Goal: Task Accomplishment & Management: Use online tool/utility

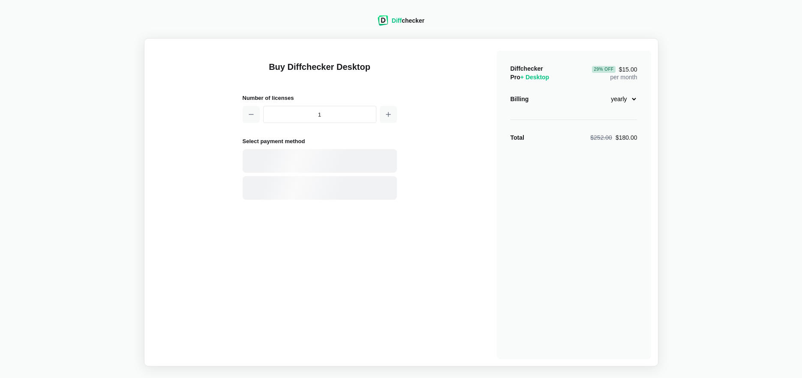
select select "desktop-yearly-180"
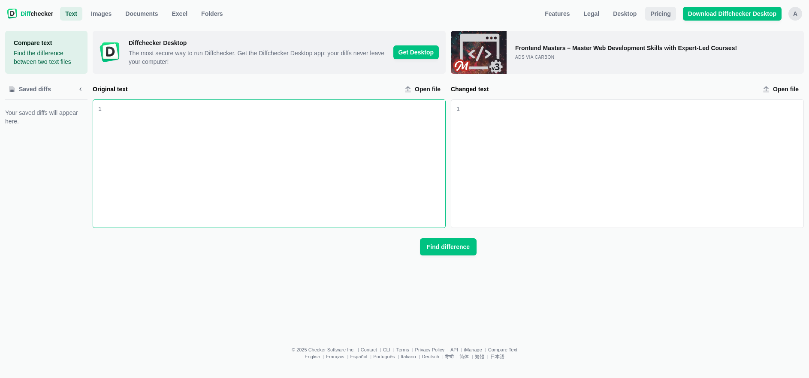
click at [669, 14] on span "Pricing" at bounding box center [660, 13] width 24 height 9
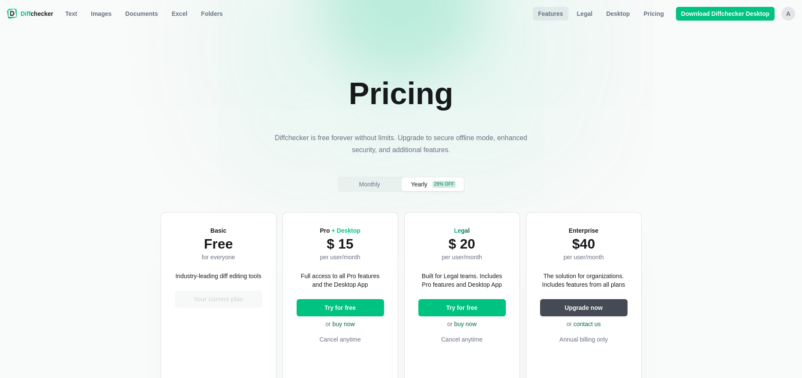
click at [557, 9] on link "Features" at bounding box center [550, 14] width 35 height 14
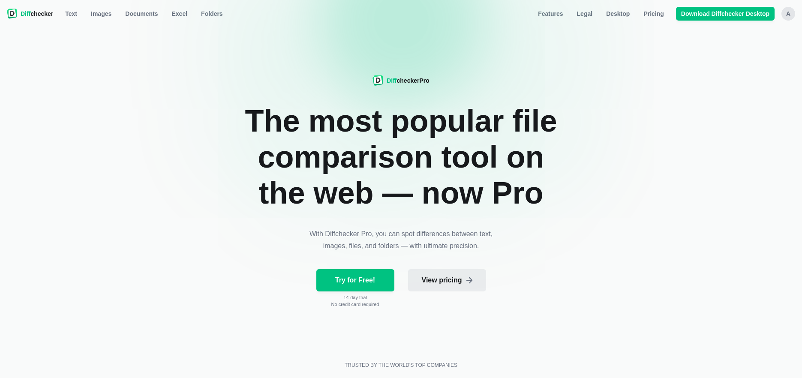
click at [452, 279] on span "View pricing" at bounding box center [442, 280] width 44 height 9
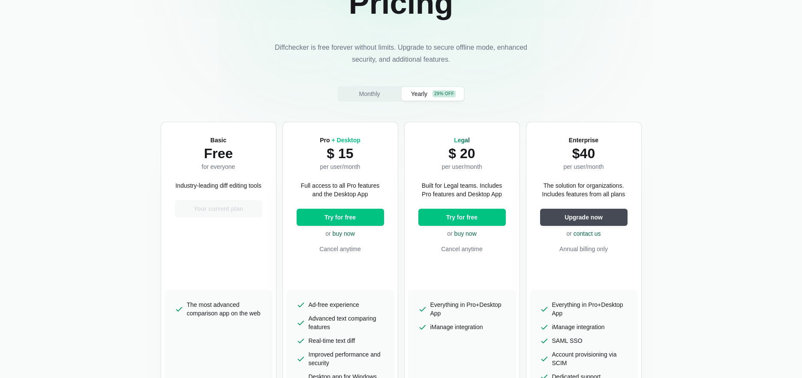
scroll to position [86, 0]
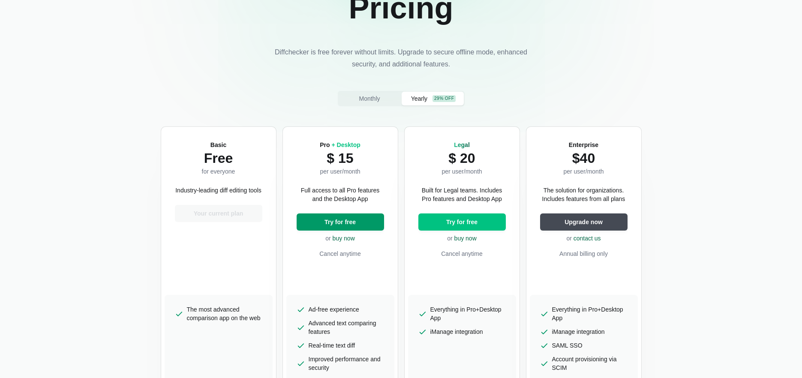
click at [339, 219] on span "Try for free" at bounding box center [340, 222] width 35 height 9
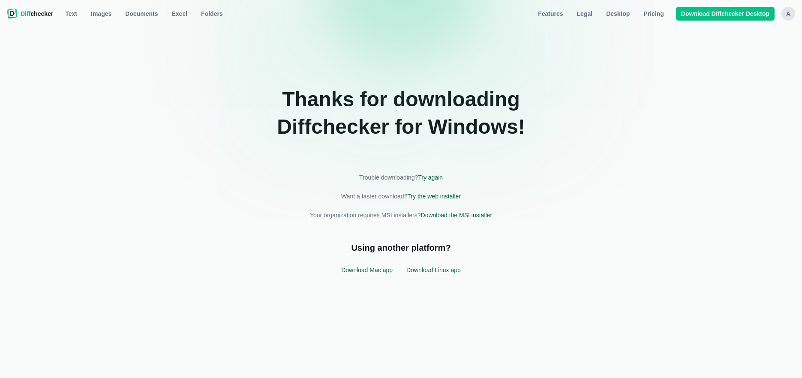
click at [43, 14] on span "Diff checker" at bounding box center [37, 13] width 33 height 9
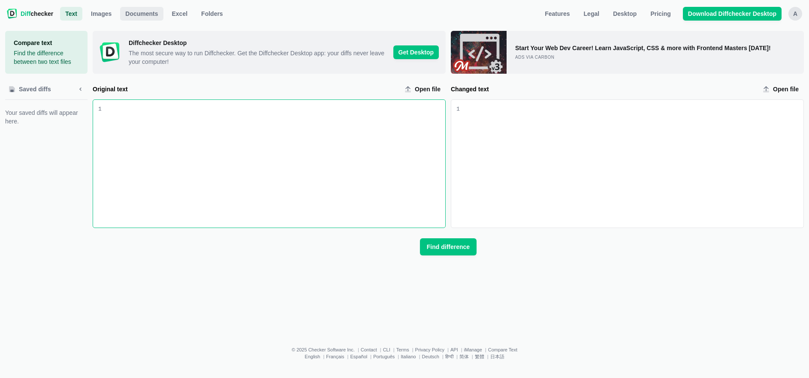
click at [136, 12] on span "Documents" at bounding box center [141, 13] width 36 height 9
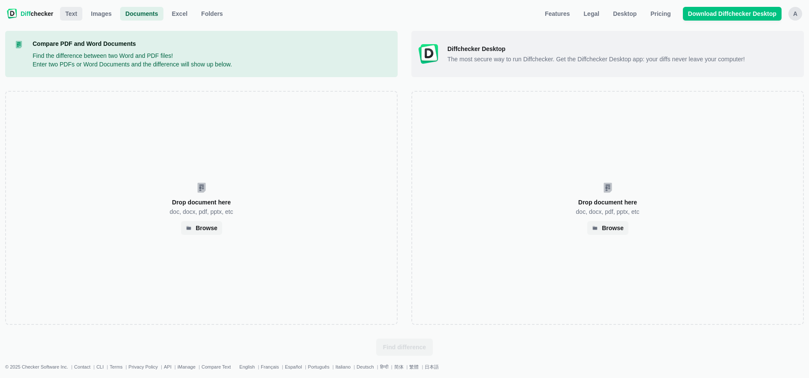
click at [72, 12] on span "Text" at bounding box center [70, 13] width 15 height 9
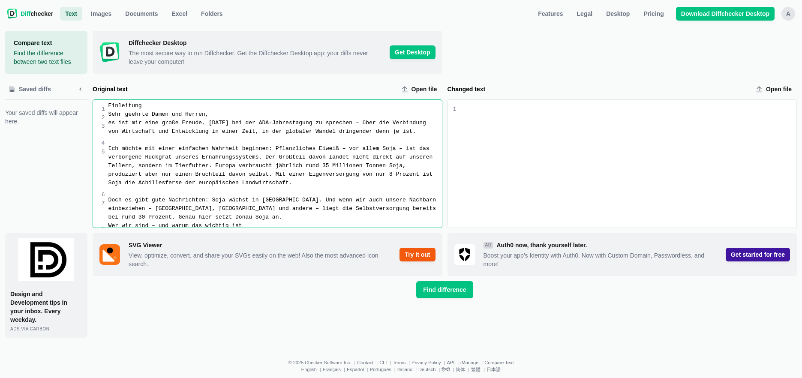
scroll to position [590, 0]
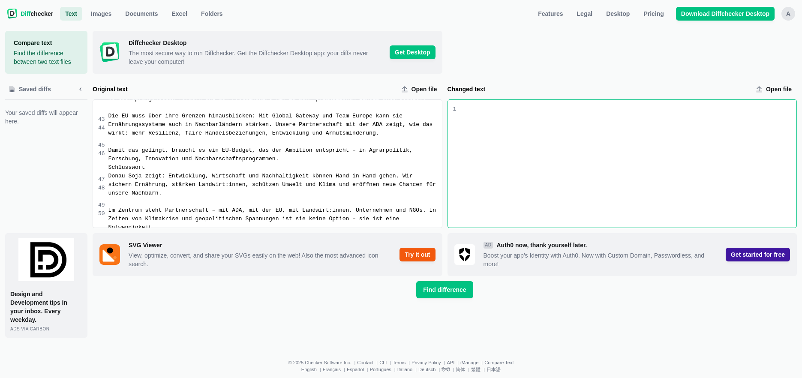
click at [491, 123] on div "Changed text input" at bounding box center [626, 164] width 340 height 128
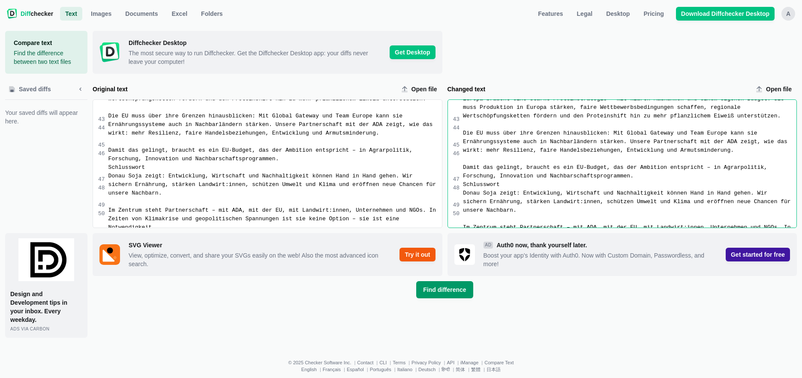
click at [446, 288] on span "Find difference" at bounding box center [445, 290] width 46 height 9
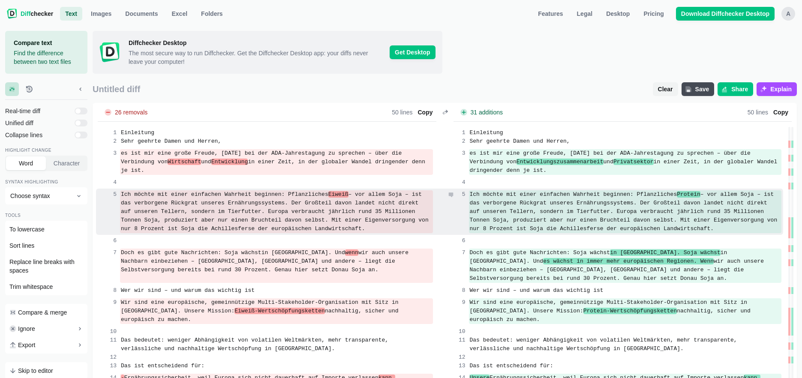
click at [607, 202] on span "– vor allem Soja – ist das verborgene Rückgrat unseres Ernährungssystems. Der G…" at bounding box center [625, 211] width 311 height 41
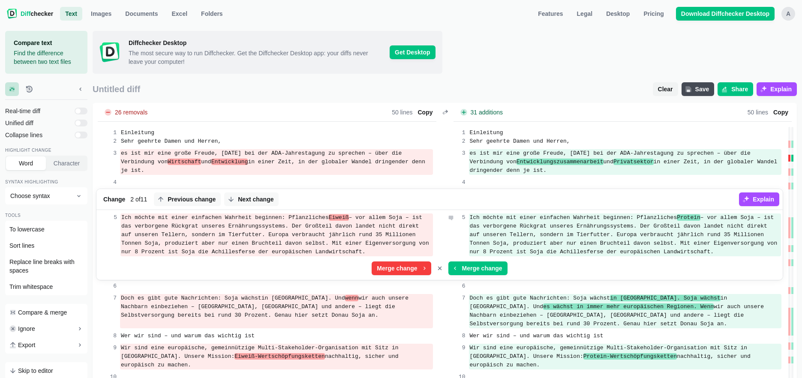
click at [608, 226] on span "– vor allem Soja – ist das verborgene Rückgrat unseres Ernährungssystems. Der G…" at bounding box center [625, 234] width 311 height 41
click at [605, 225] on span "– vor allem Soja – ist das verborgene Rückgrat unseres Ernährungssystems. Der G…" at bounding box center [625, 234] width 311 height 41
click at [605, 226] on span "– vor allem Soja – ist das verborgene Rückgrat unseres Ernährungssystems. Der G…" at bounding box center [625, 234] width 311 height 41
click at [607, 224] on span "– vor allem Soja – ist das verborgene Rückgrat unseres Ernährungssystems. Der G…" at bounding box center [625, 234] width 311 height 41
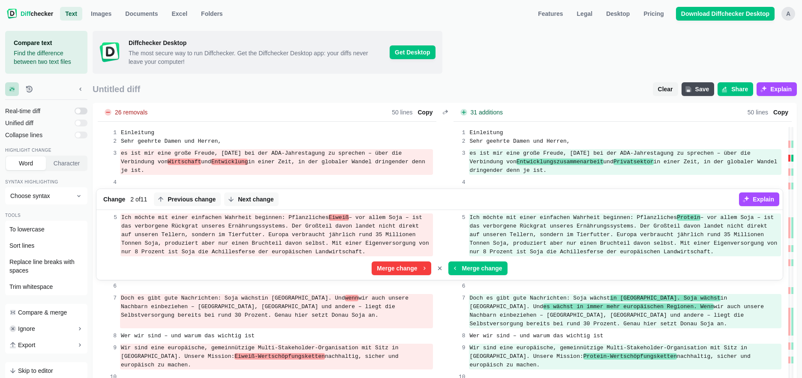
click at [84, 111] on input "checkbox" at bounding box center [81, 111] width 13 height 7
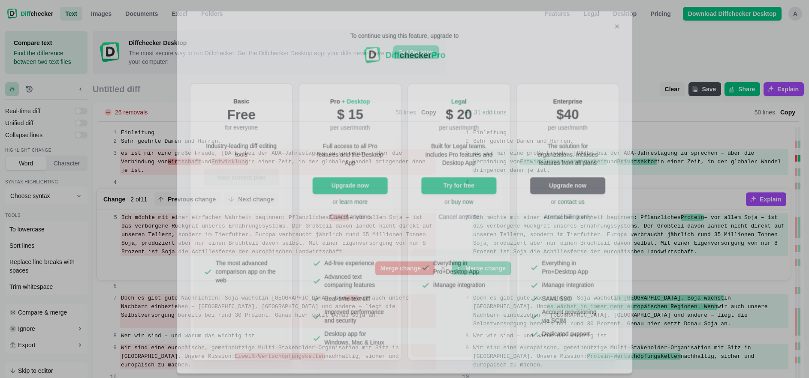
click at [144, 262] on div "To continue using this feature, upgrade to Diff checker Pro Basic Free for ever…" at bounding box center [404, 189] width 809 height 378
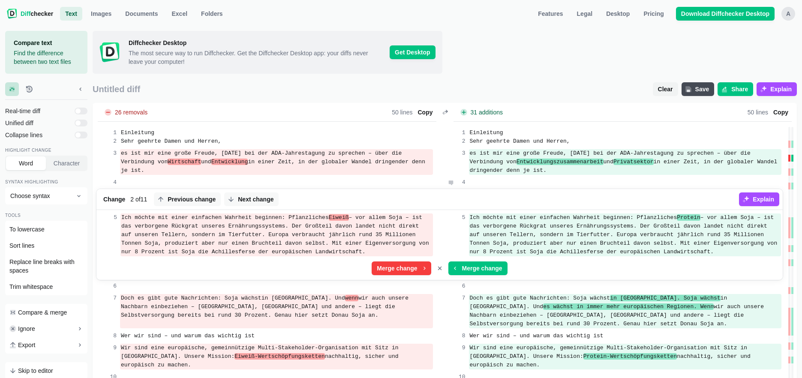
click at [600, 182] on div at bounding box center [625, 182] width 313 height 9
click at [760, 195] on button "Explain" at bounding box center [759, 200] width 40 height 14
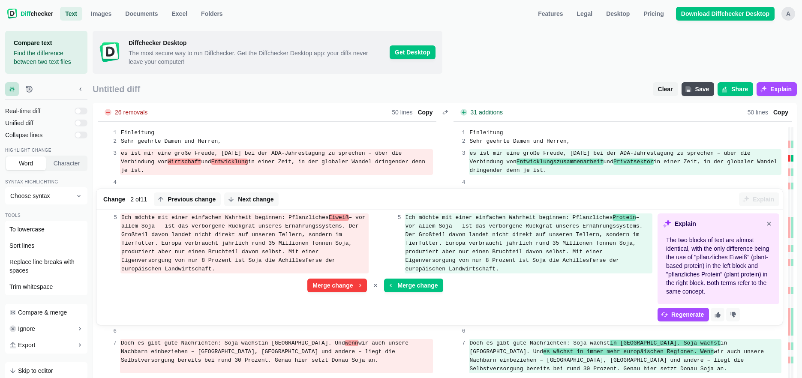
click at [584, 57] on div at bounding box center [623, 52] width 350 height 43
click at [770, 223] on icon "Close explanation" at bounding box center [769, 223] width 7 height 7
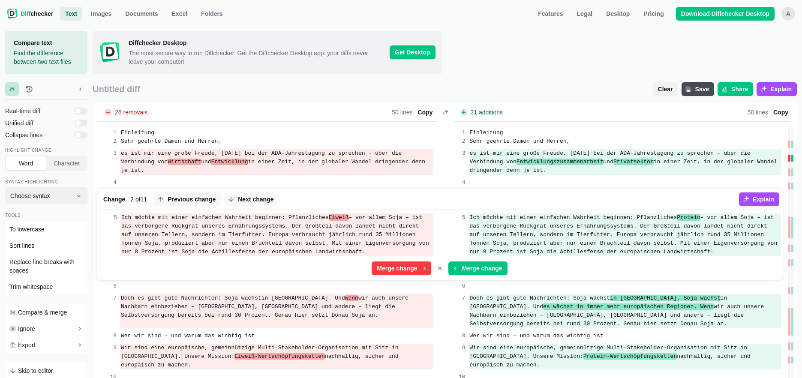
click at [72, 196] on span "Choose syntax" at bounding box center [41, 196] width 62 height 9
click at [73, 196] on button "Choose syntax" at bounding box center [46, 195] width 82 height 17
click at [83, 110] on input "checkbox" at bounding box center [81, 111] width 13 height 7
checkbox input "false"
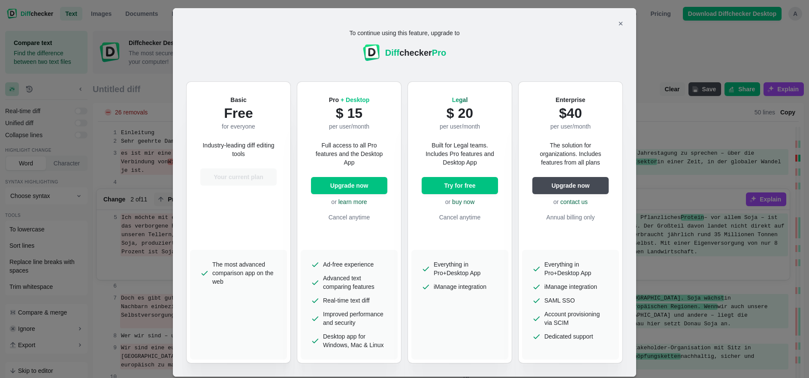
drag, startPoint x: 614, startPoint y: 24, endPoint x: 599, endPoint y: 24, distance: 14.6
click at [614, 24] on button "Close modal" at bounding box center [621, 24] width 14 height 14
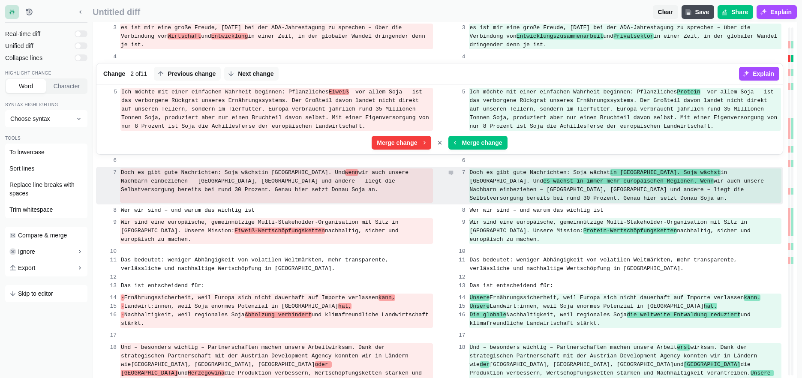
scroll to position [129, 0]
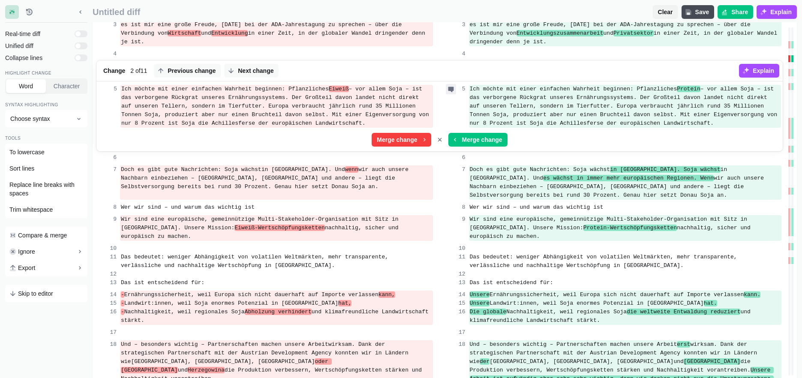
click at [448, 89] on icon at bounding box center [451, 89] width 10 height 10
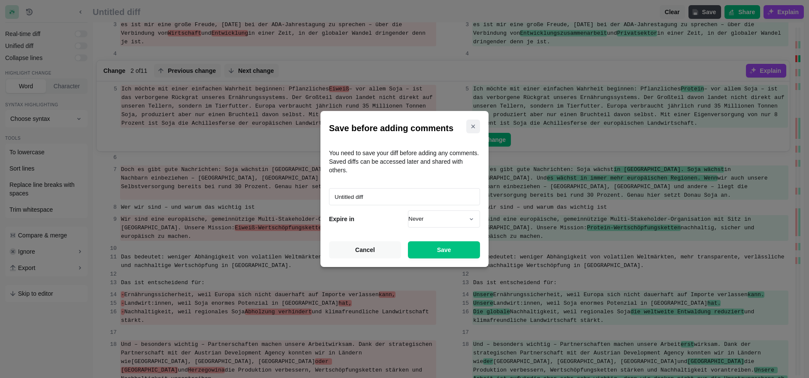
click at [474, 126] on button "Close modal" at bounding box center [473, 127] width 14 height 14
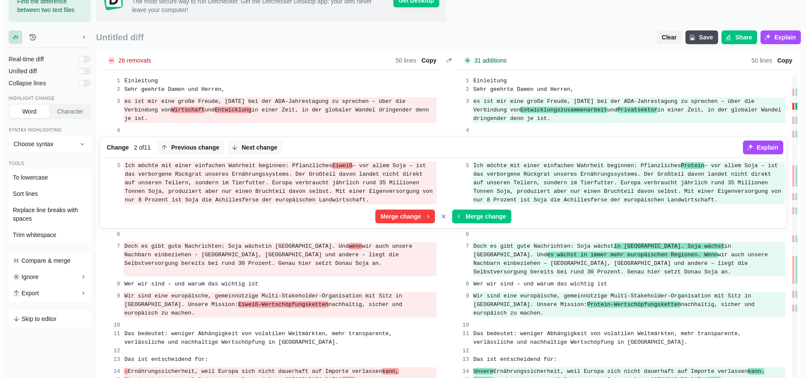
scroll to position [43, 0]
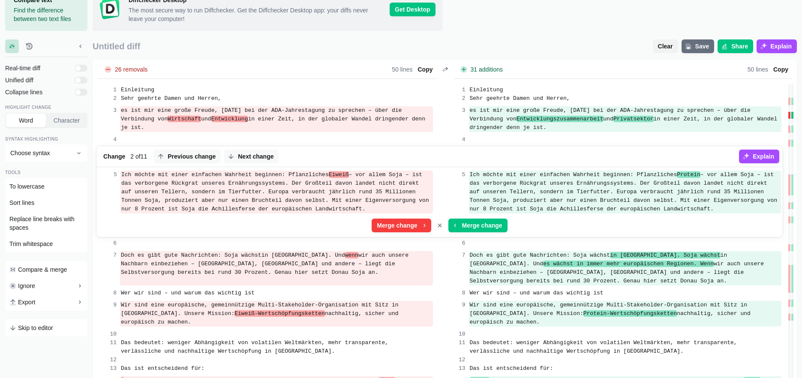
click at [705, 43] on span "Save" at bounding box center [703, 46] width 18 height 9
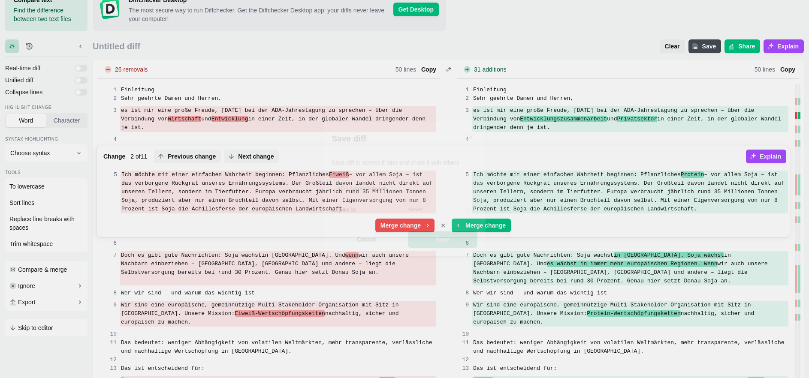
type input "ADA Aurelie Speech"
click at [443, 238] on span "Save" at bounding box center [444, 241] width 18 height 9
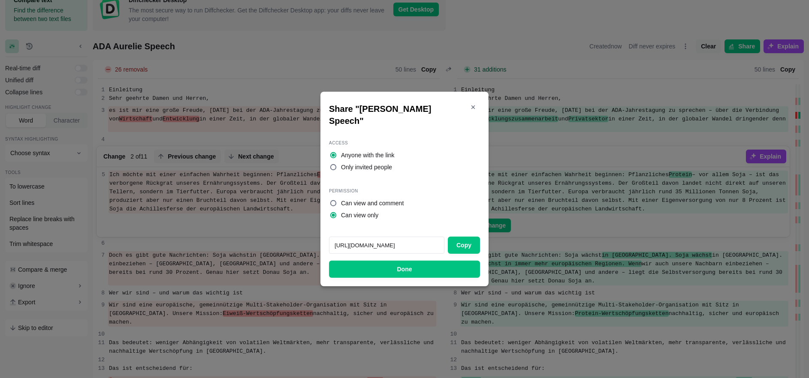
click at [333, 200] on input "Can view and comment" at bounding box center [333, 203] width 7 height 7
radio input "true"
radio input "false"
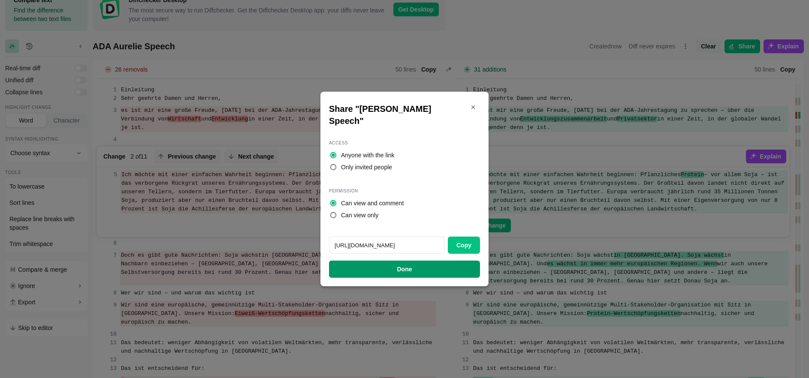
click at [417, 263] on button "Done" at bounding box center [404, 269] width 151 height 17
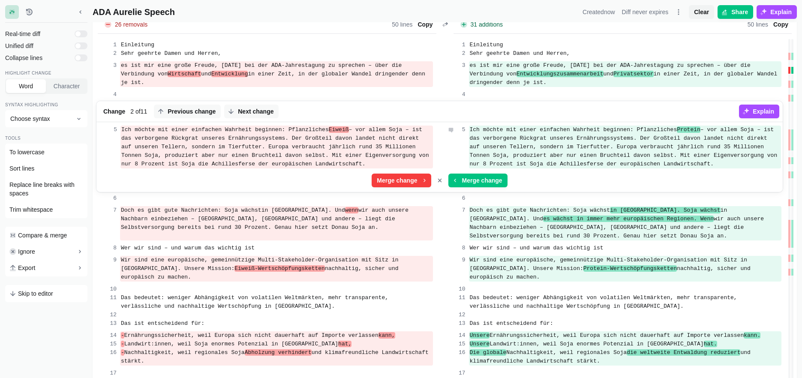
scroll to position [129, 0]
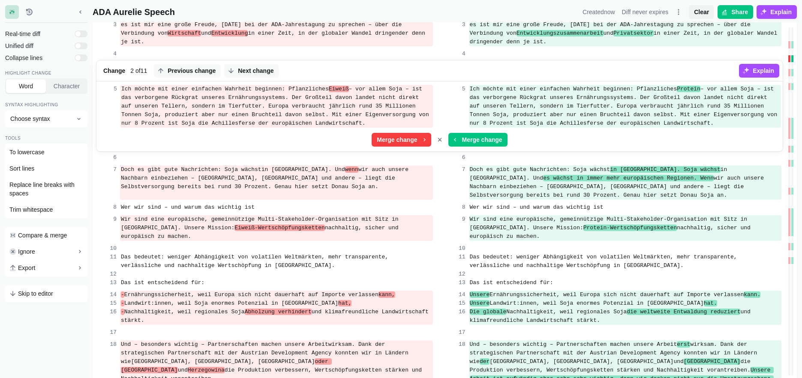
click at [457, 71] on div "Change 11 2 of 11 Previous change Next change" at bounding box center [419, 70] width 639 height 21
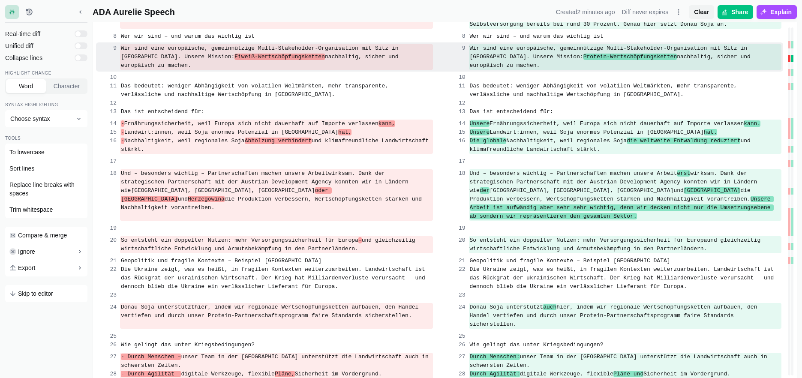
scroll to position [300, 0]
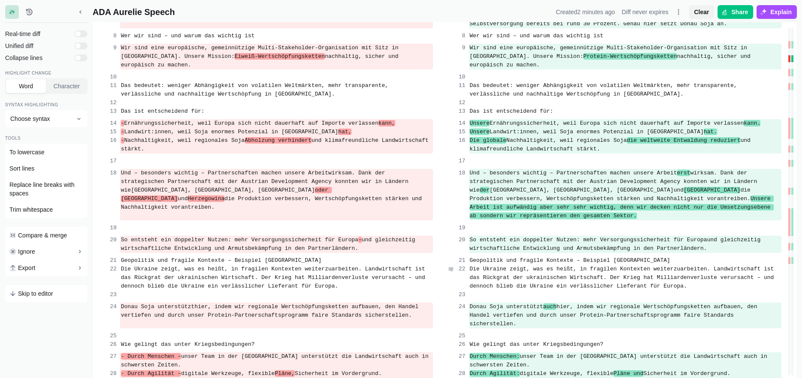
click at [621, 266] on span "Die Ukraine zeigt, was es heißt, in fragilen Kontexten weiterzuarbeiten. Landwi…" at bounding box center [624, 278] width 308 height 24
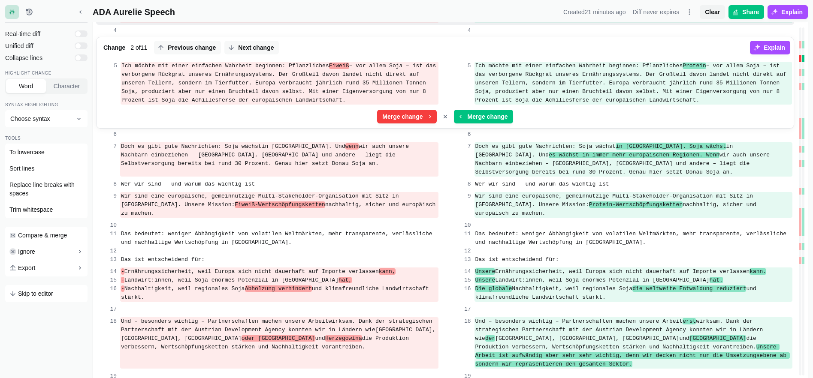
scroll to position [214, 0]
